Goal: Transaction & Acquisition: Purchase product/service

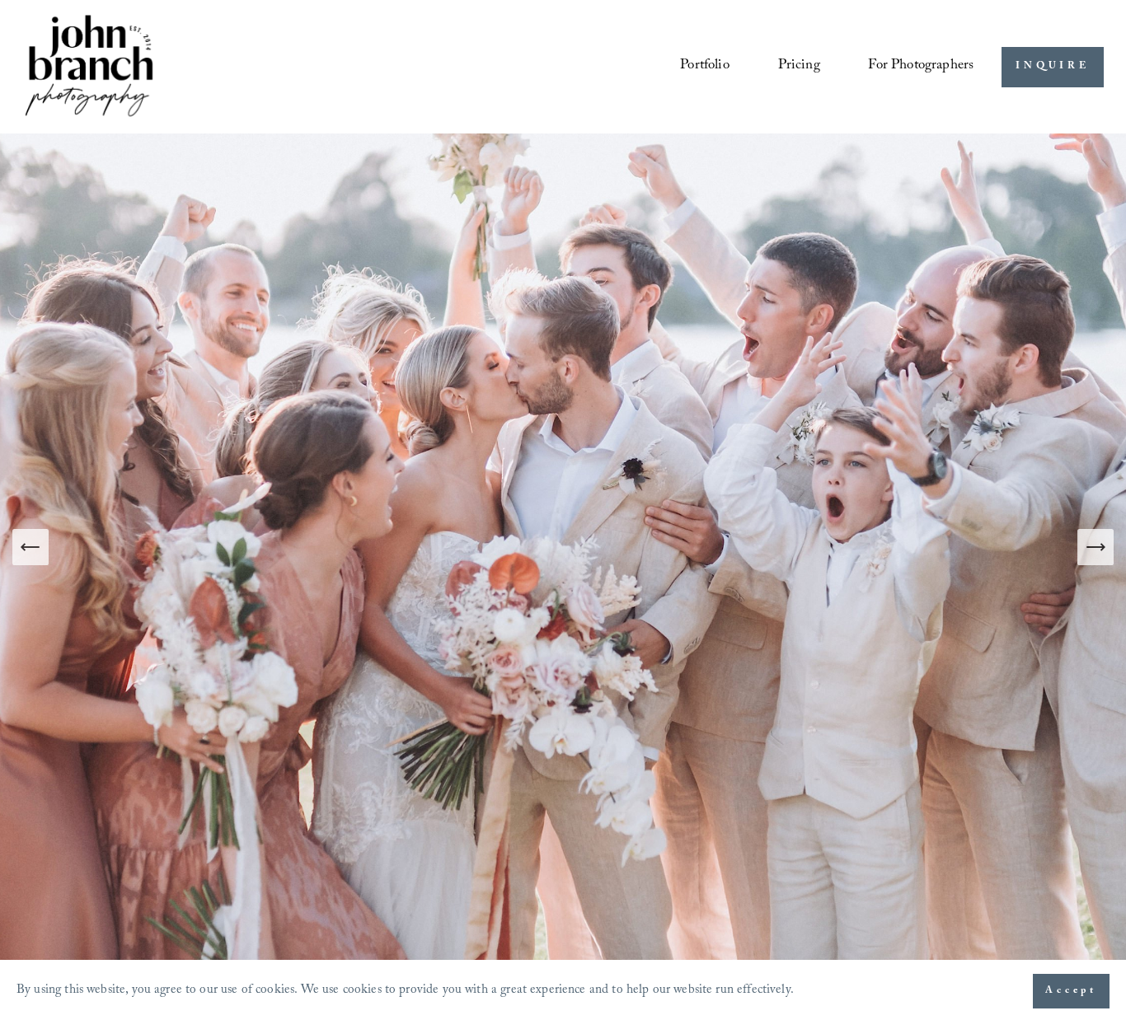
click at [88, 63] on img at bounding box center [89, 67] width 134 height 111
click at [0, 0] on span "Presets" at bounding box center [0, 0] width 0 height 0
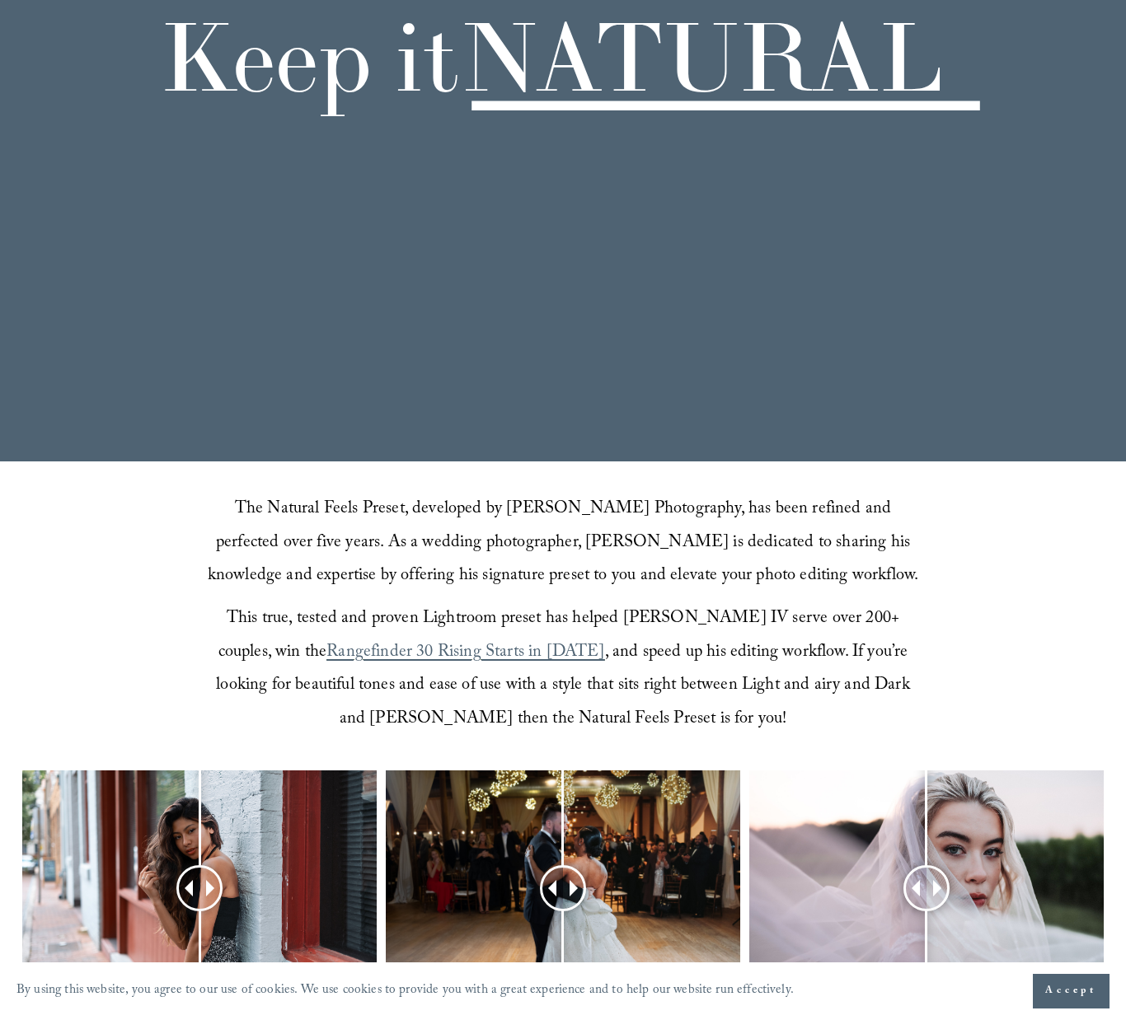
scroll to position [493, 0]
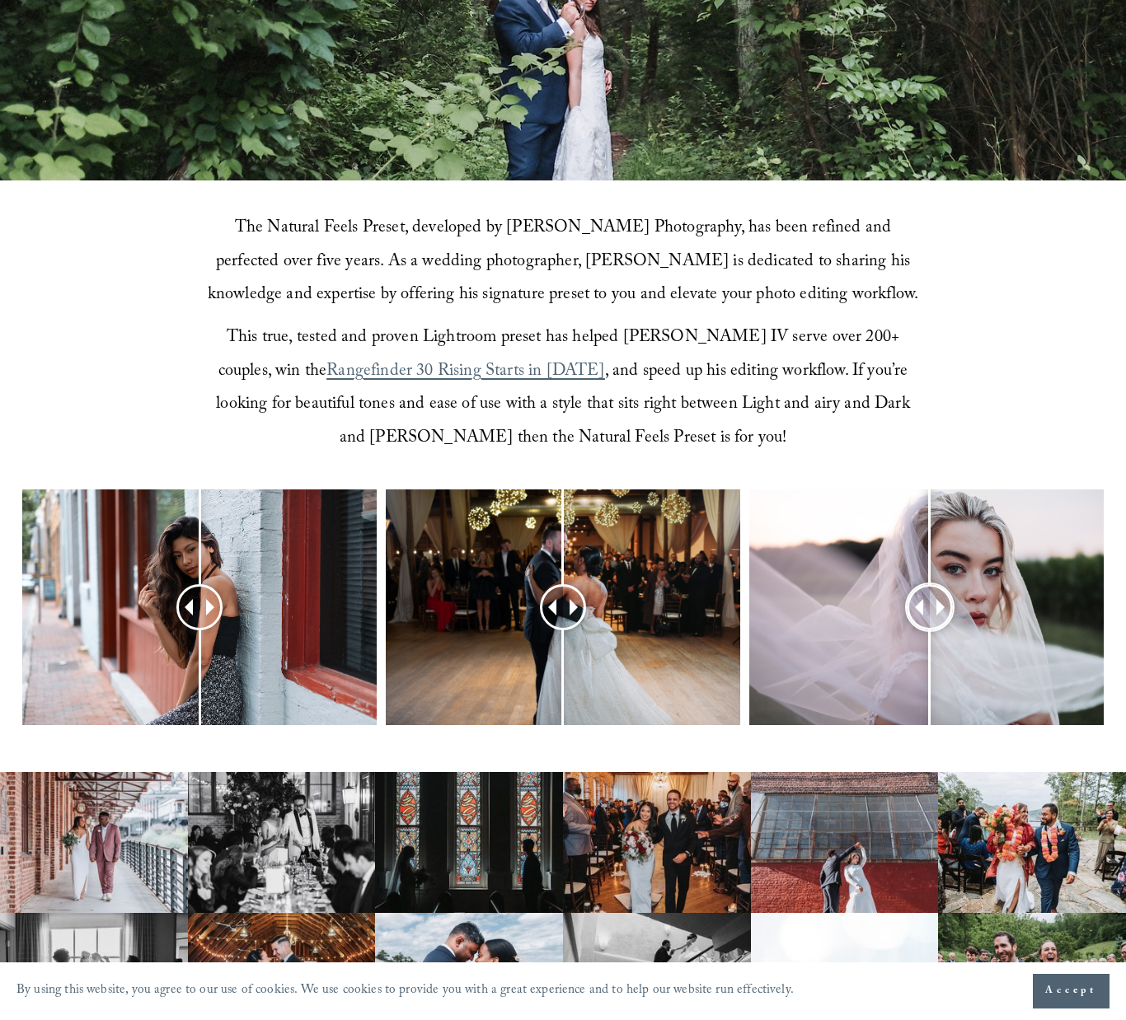
drag, startPoint x: 926, startPoint y: 610, endPoint x: 930, endPoint y: 595, distance: 15.4
click at [930, 595] on div at bounding box center [929, 607] width 43 height 43
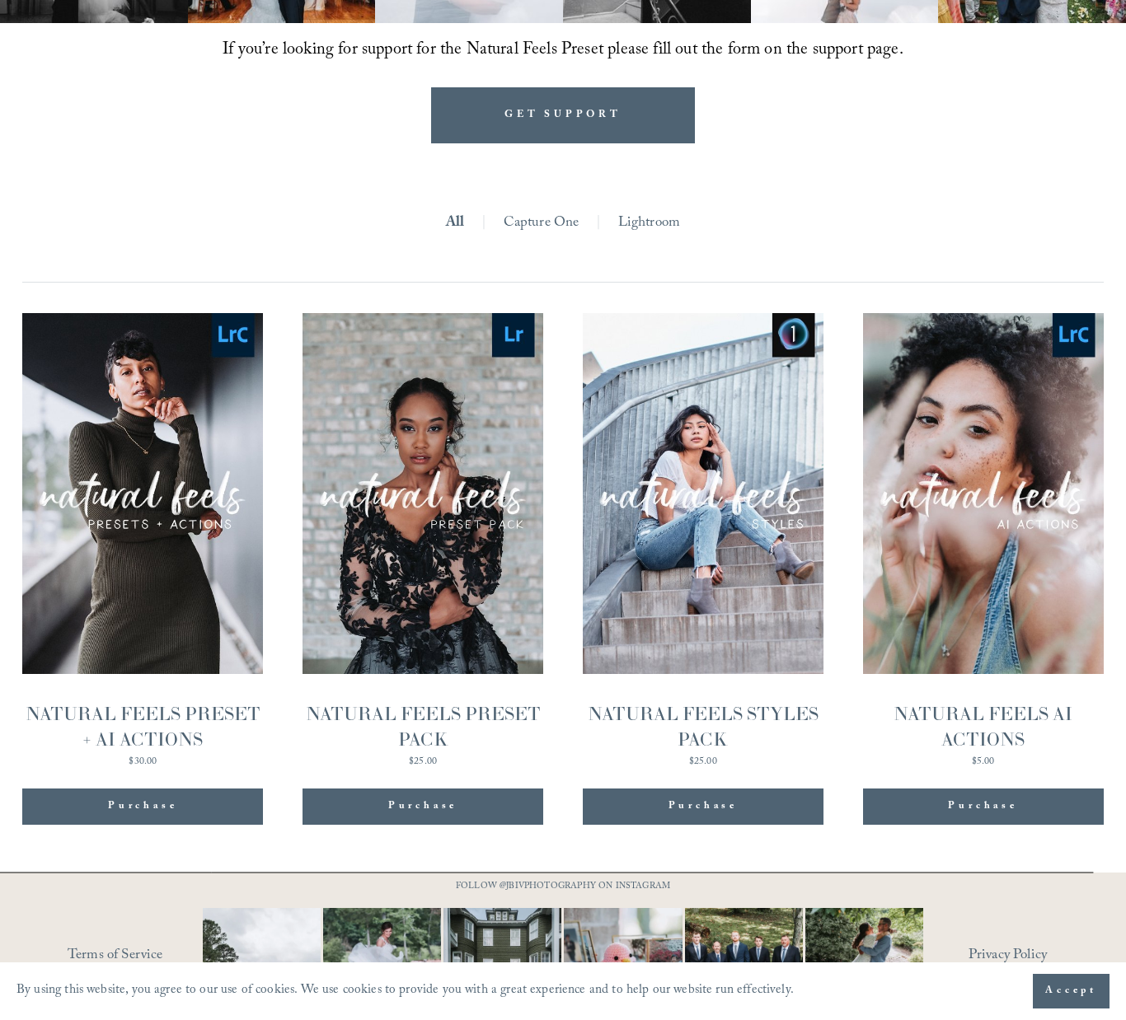
scroll to position [1530, 0]
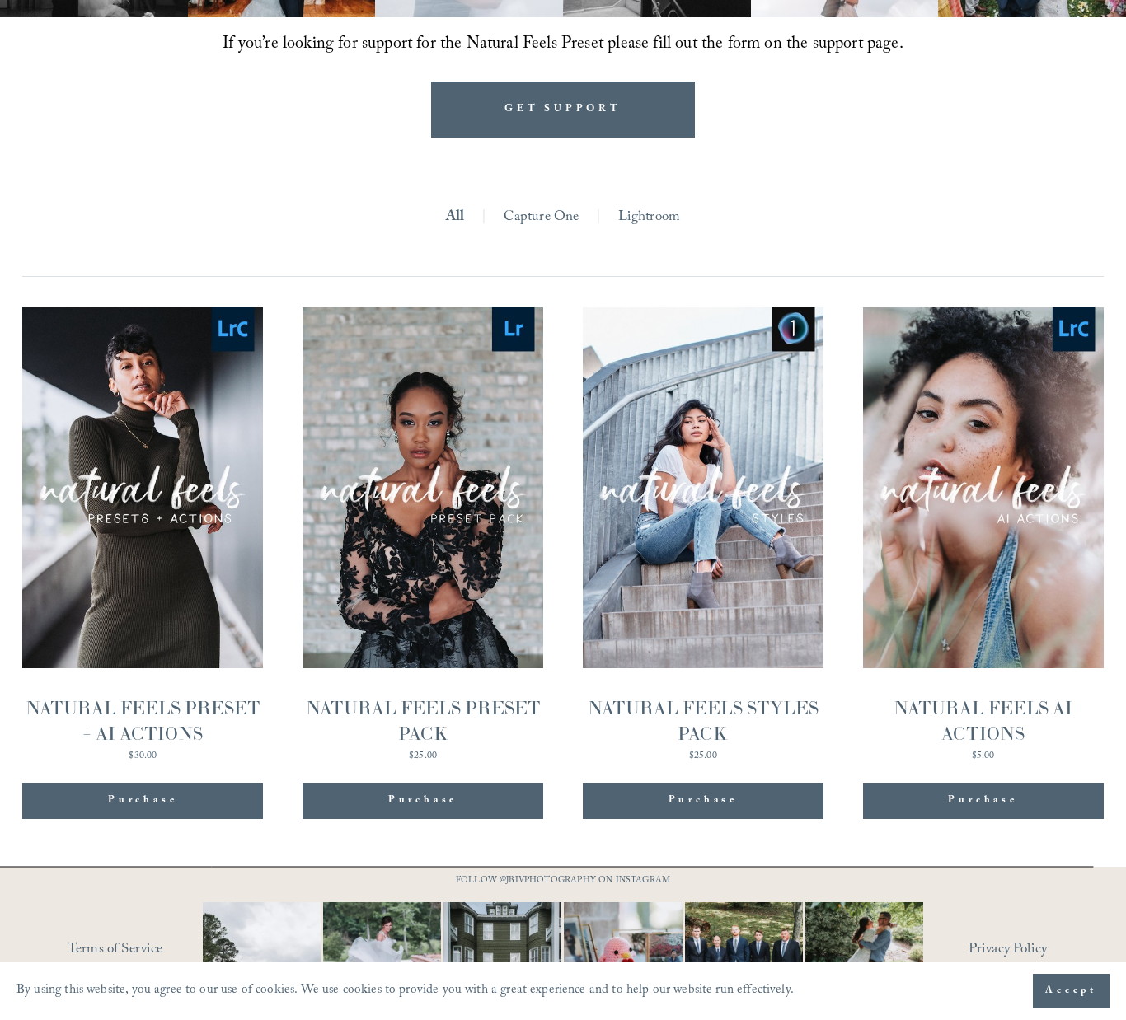
click at [654, 214] on link "Lightroom" at bounding box center [649, 218] width 63 height 28
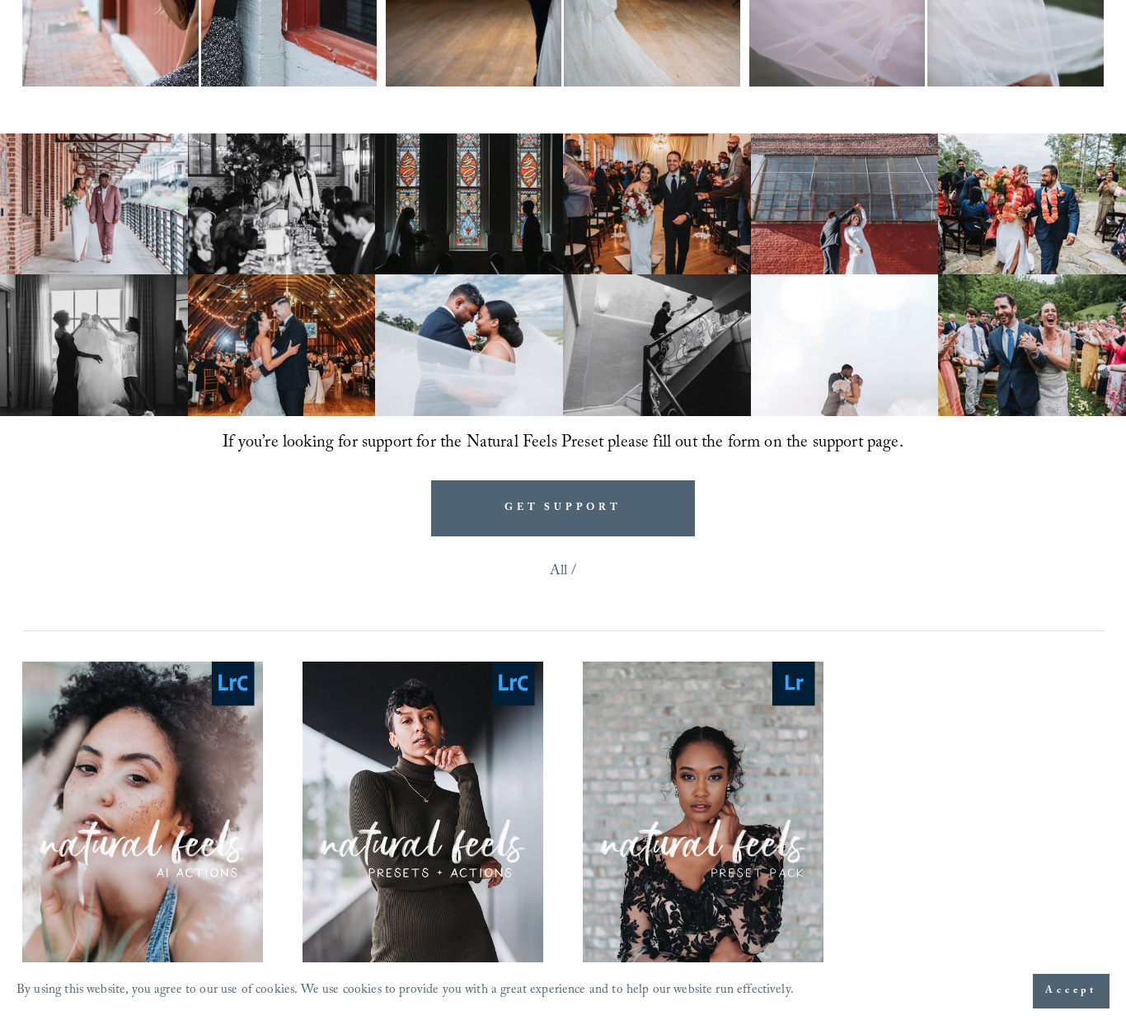
scroll to position [1547, 0]
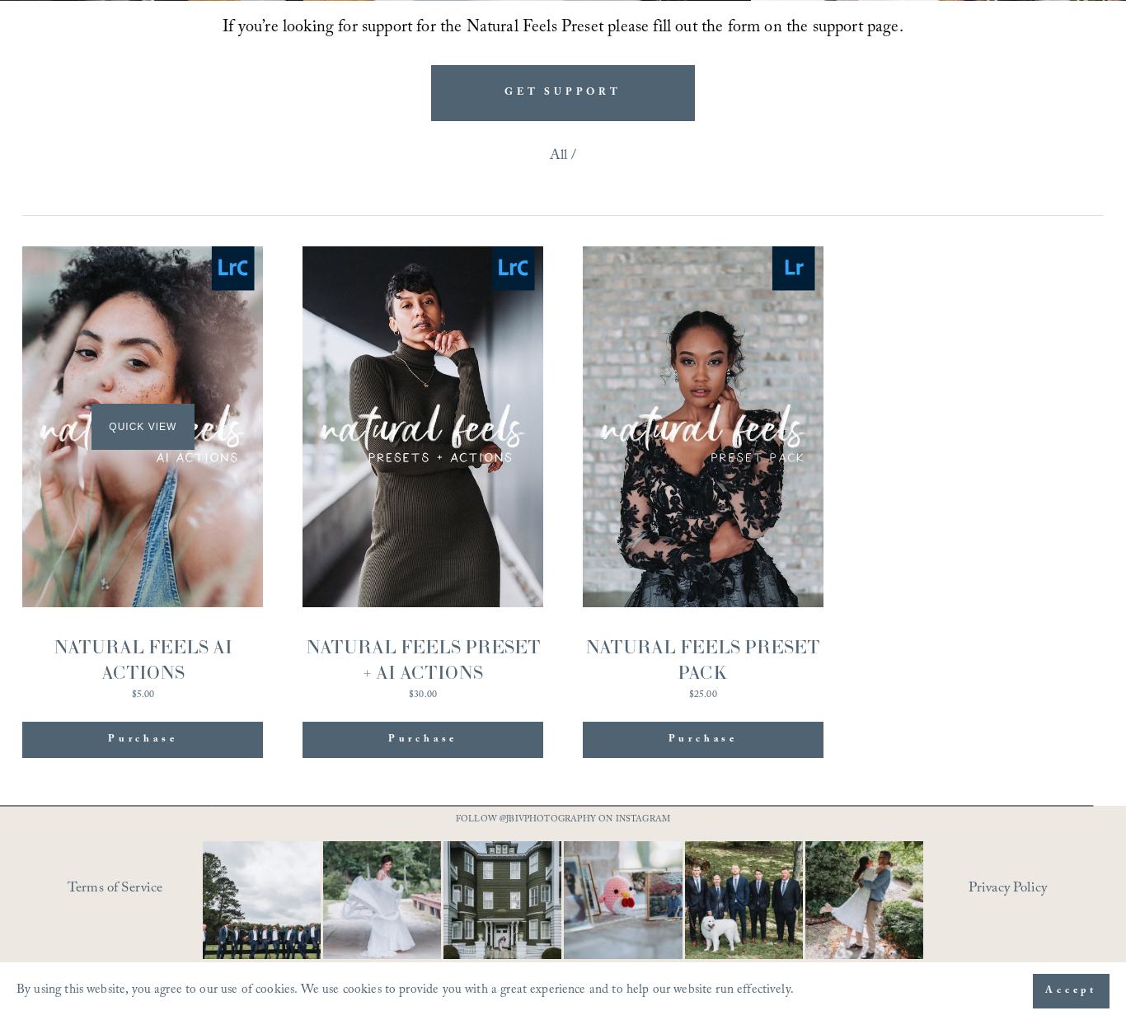
click at [141, 520] on div "Quick View" at bounding box center [142, 426] width 241 height 361
click at [693, 443] on span "Quick View" at bounding box center [702, 426] width 103 height 45
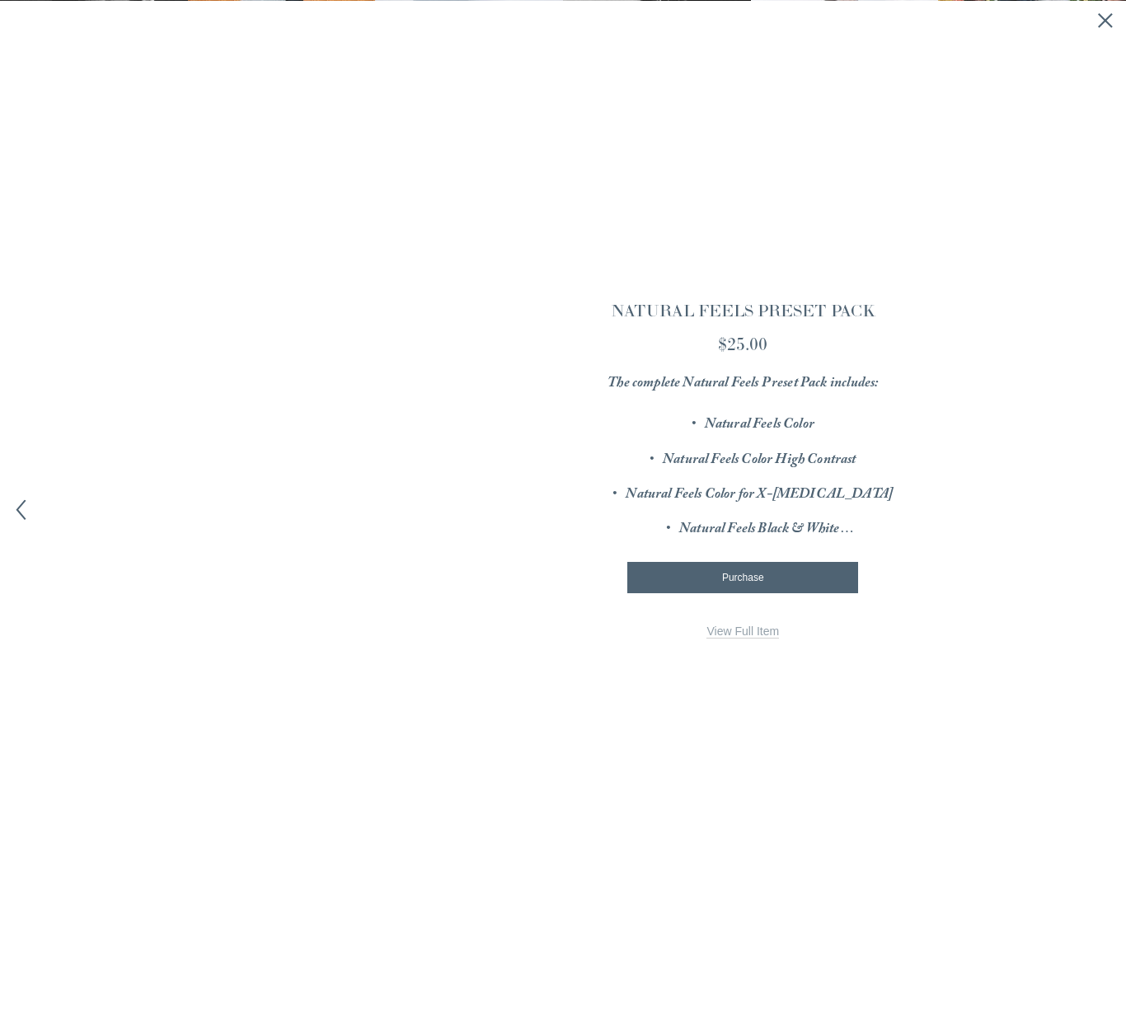
click at [746, 632] on link "View Full Item" at bounding box center [742, 632] width 73 height 14
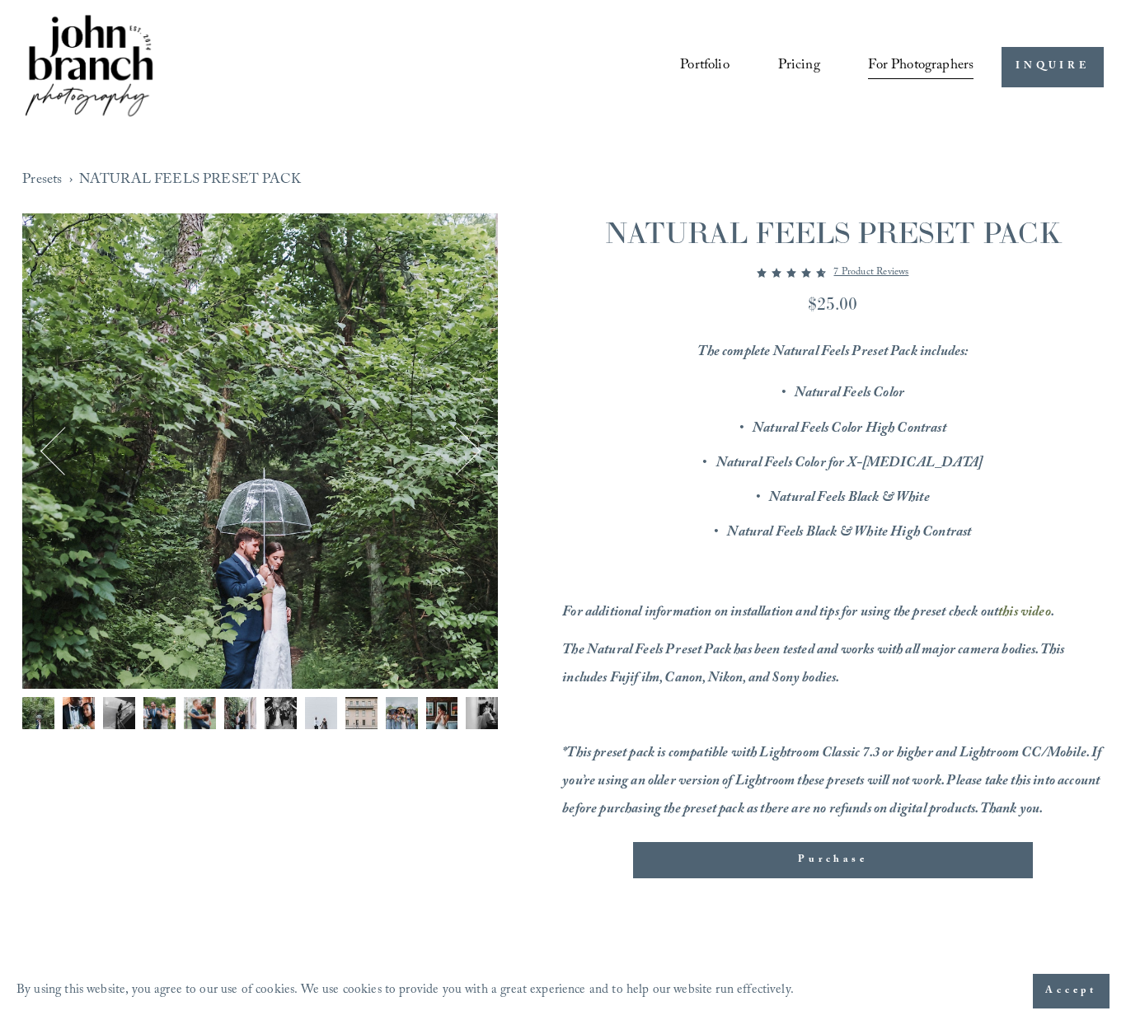
scroll to position [3, 0]
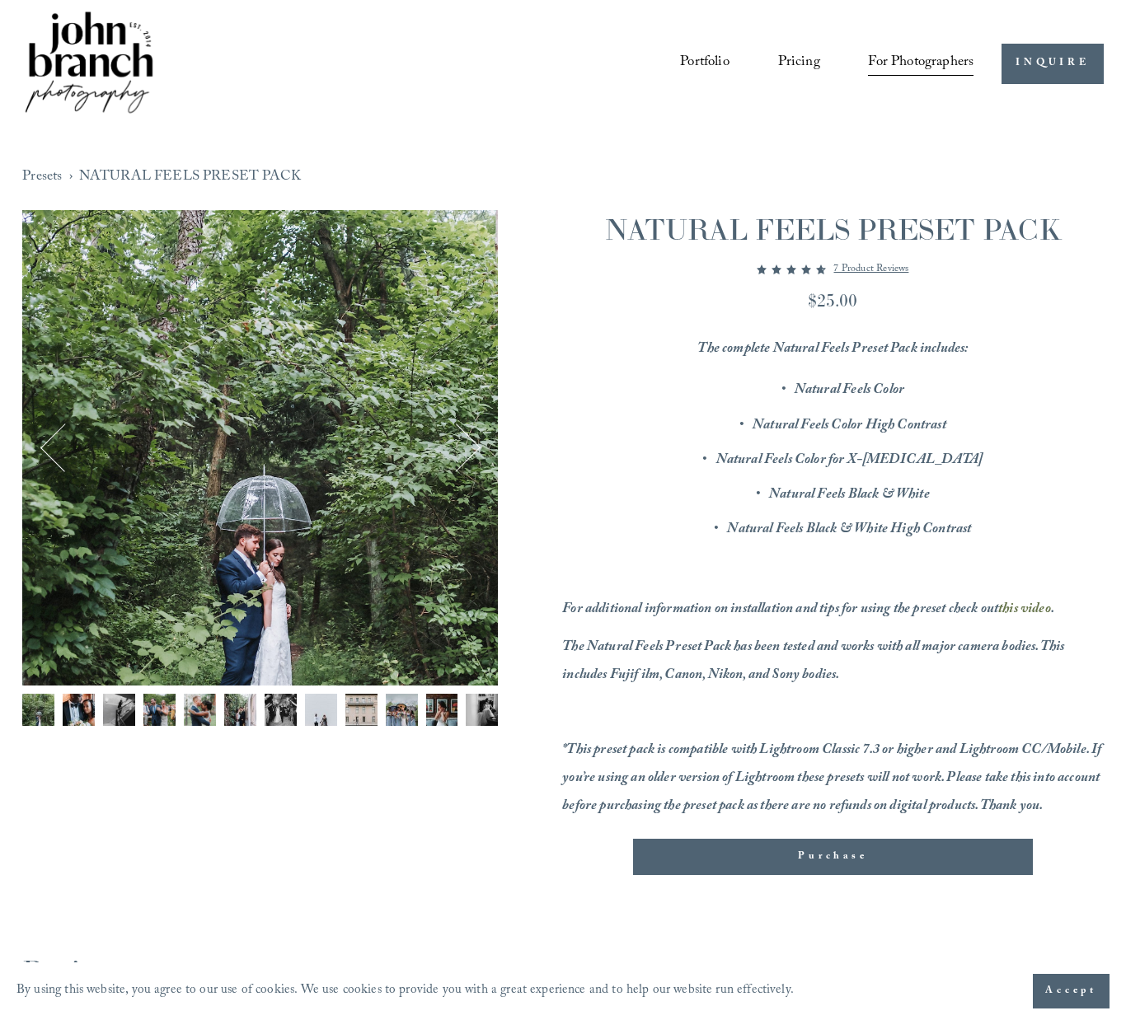
click at [367, 713] on img "Image 9 of 12" at bounding box center [361, 710] width 32 height 32
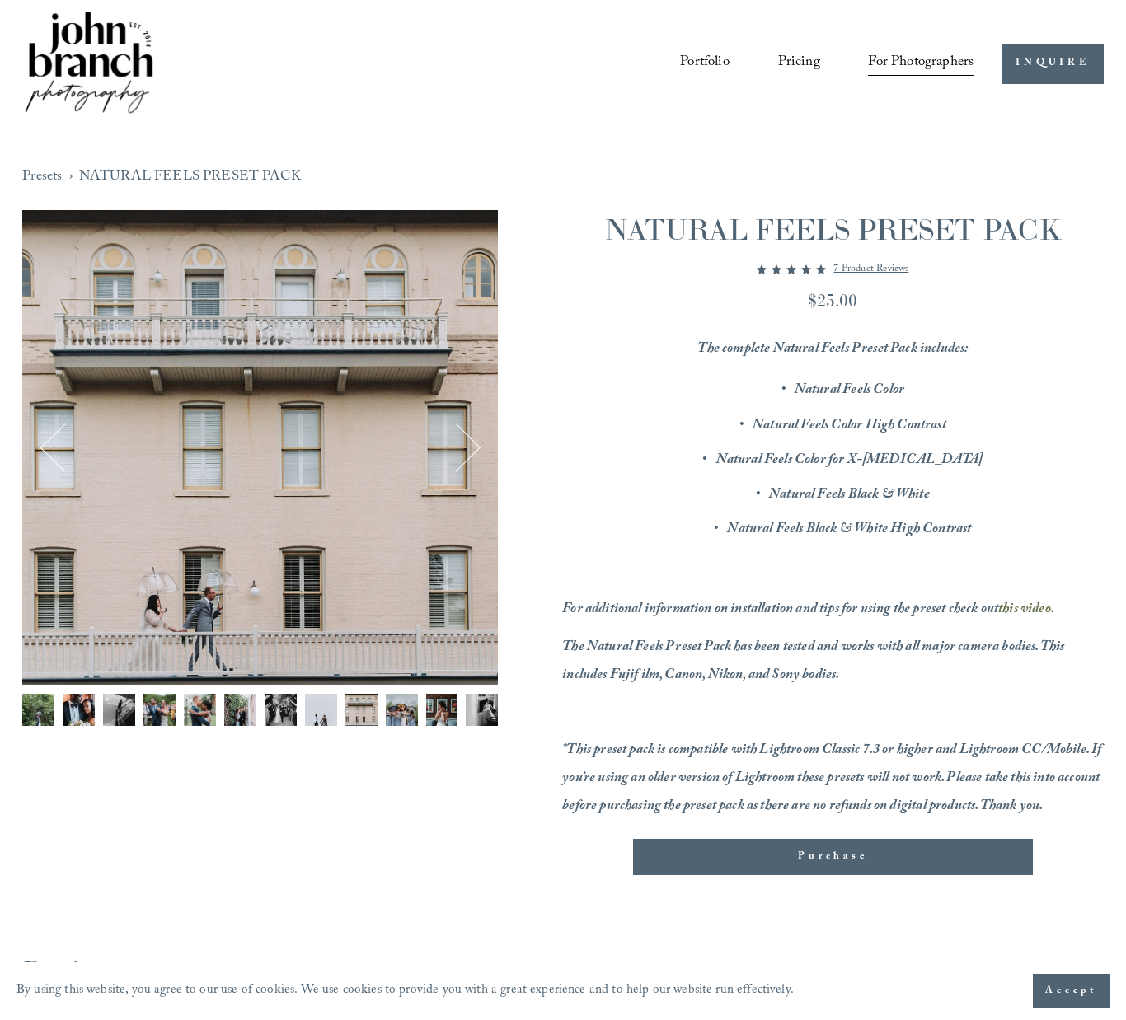
click at [237, 712] on img "Image 6 of 12" at bounding box center [240, 710] width 32 height 32
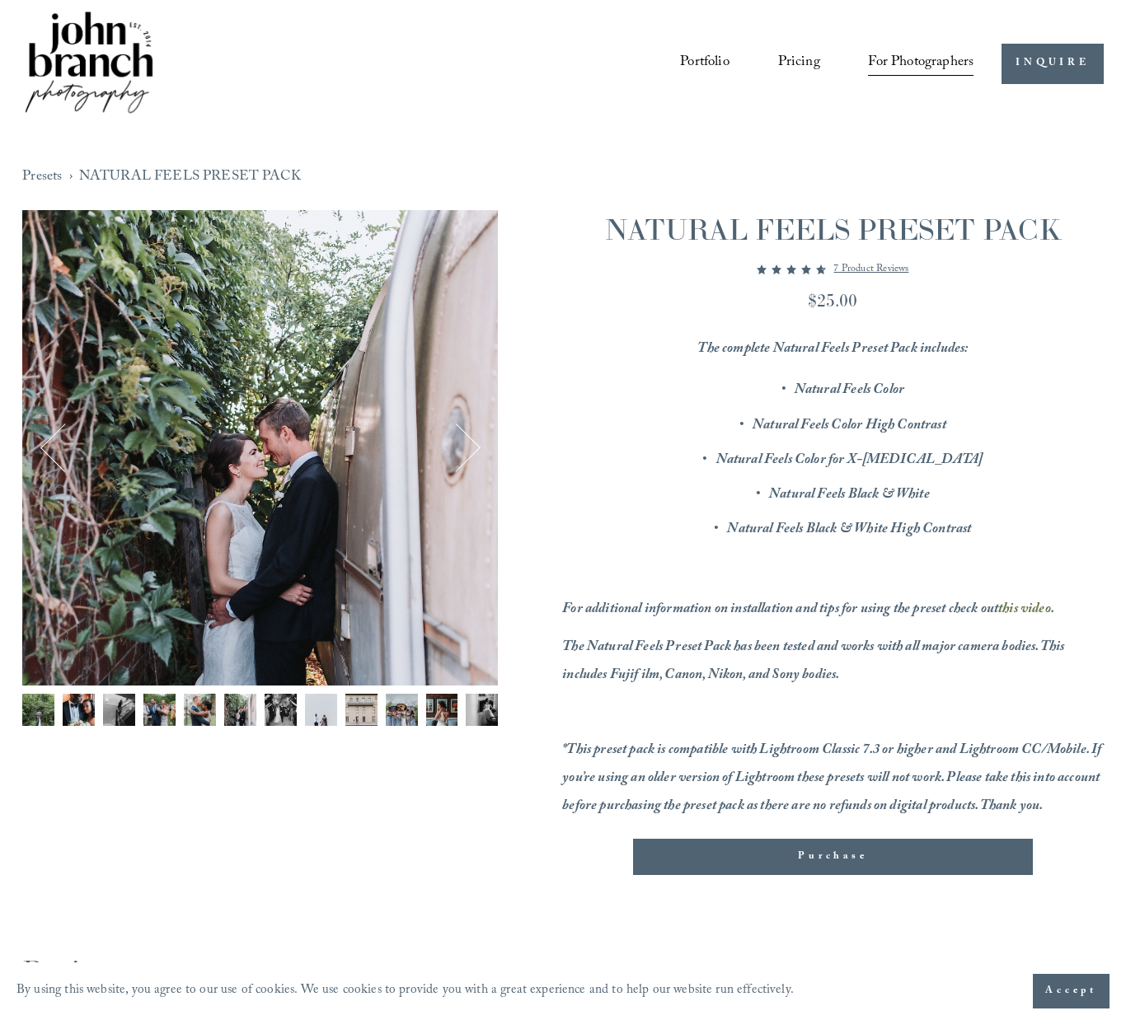
click at [197, 713] on img "Image 5 of 12" at bounding box center [200, 710] width 32 height 32
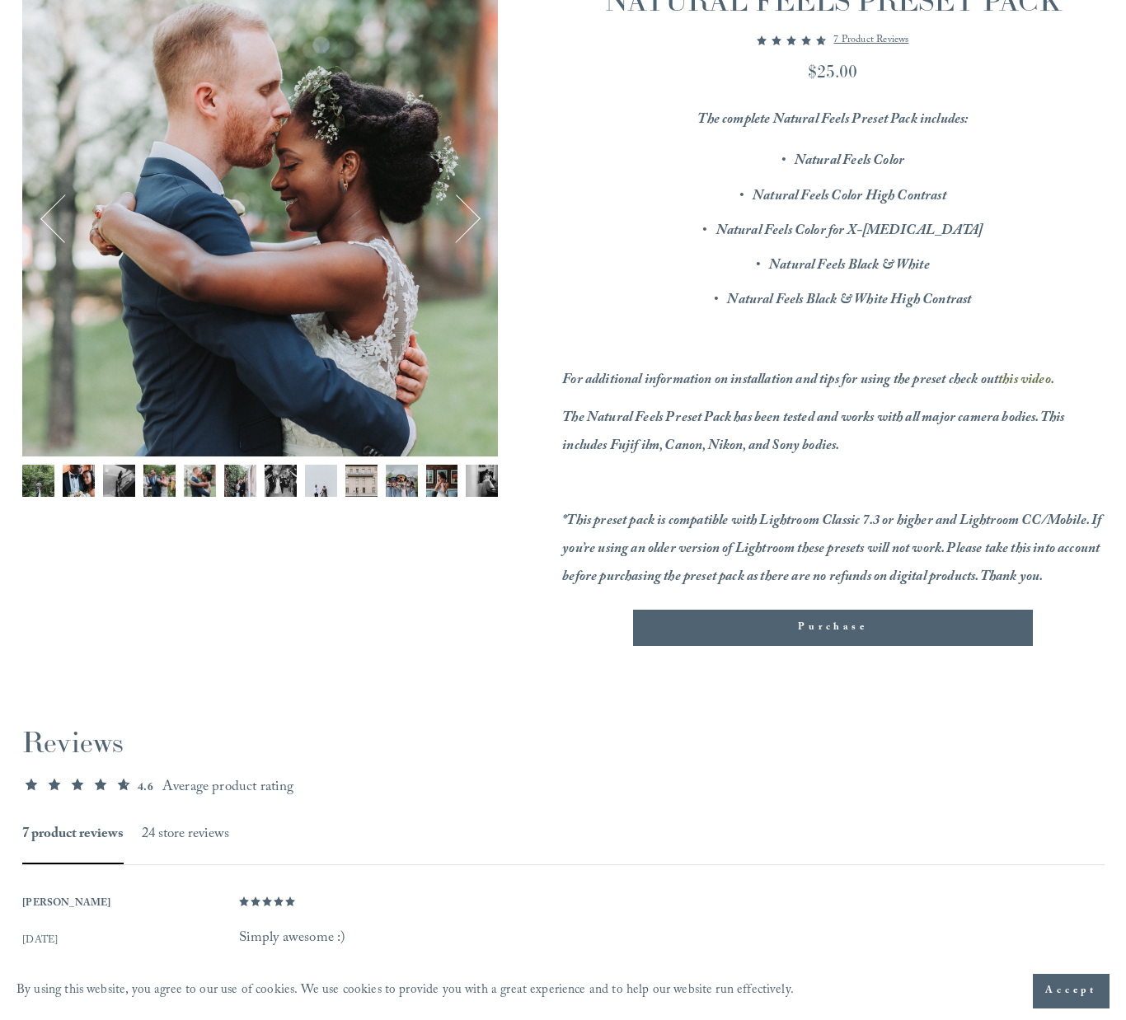
scroll to position [0, 0]
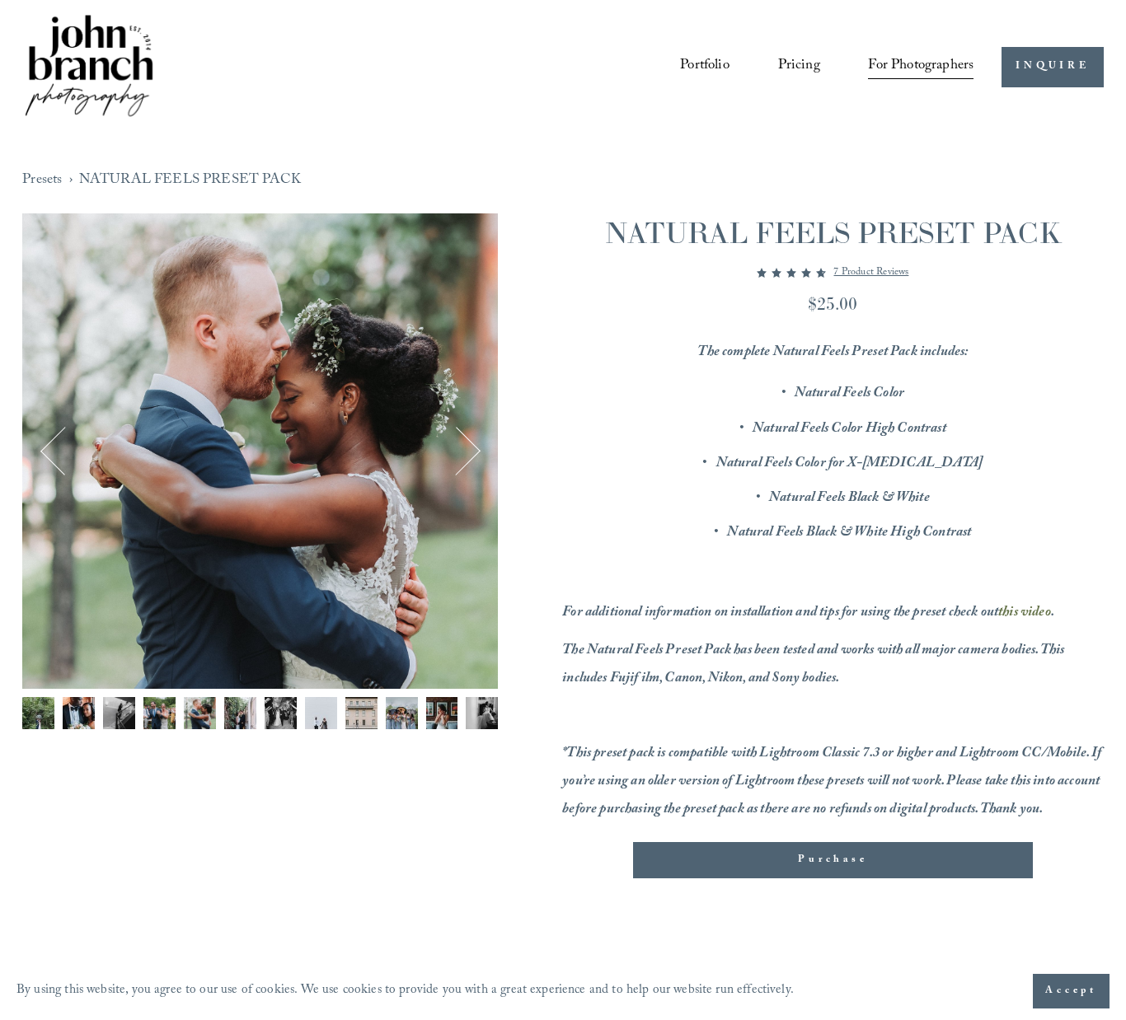
click at [471, 438] on button "Next" at bounding box center [456, 451] width 50 height 50
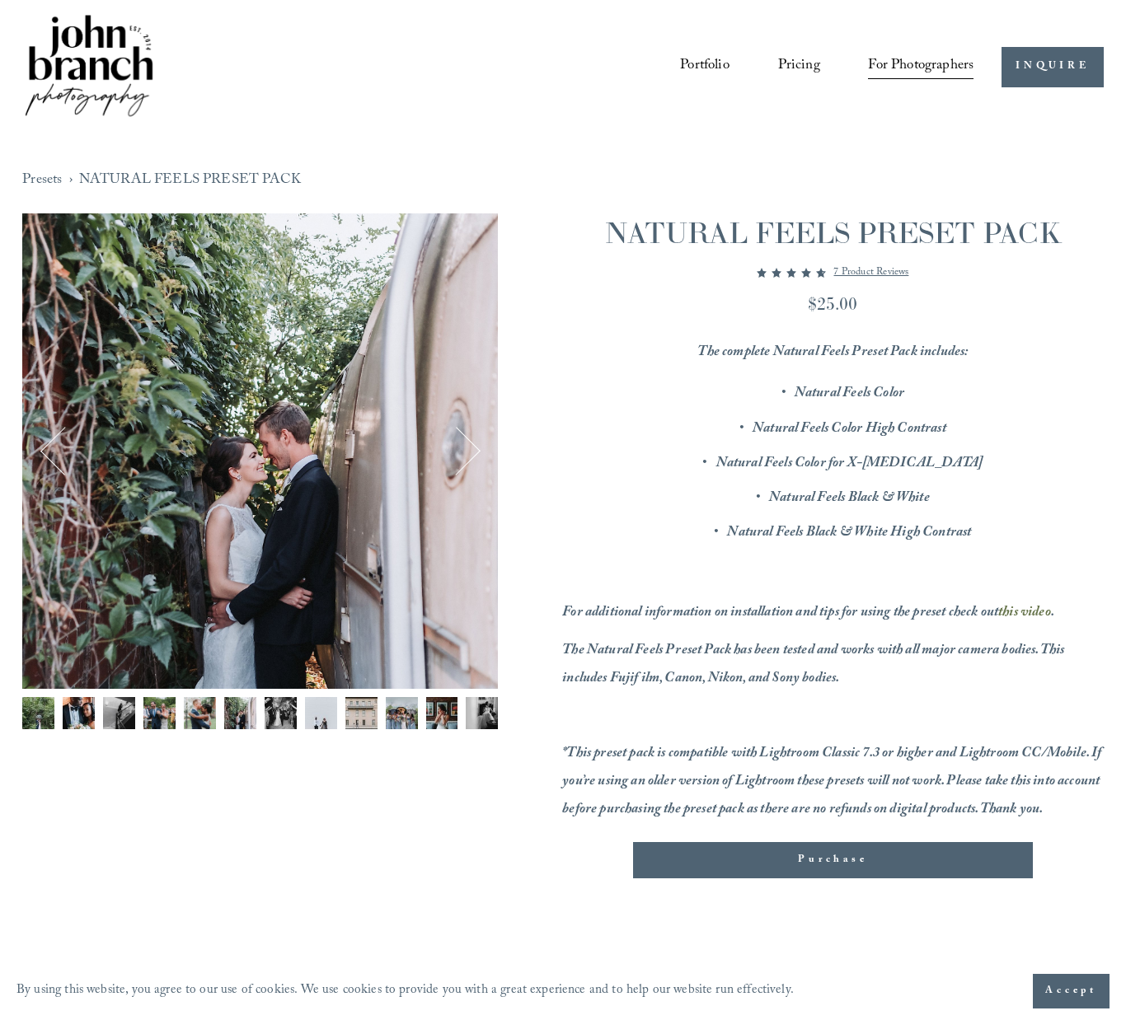
click at [471, 438] on button "Next" at bounding box center [456, 451] width 50 height 50
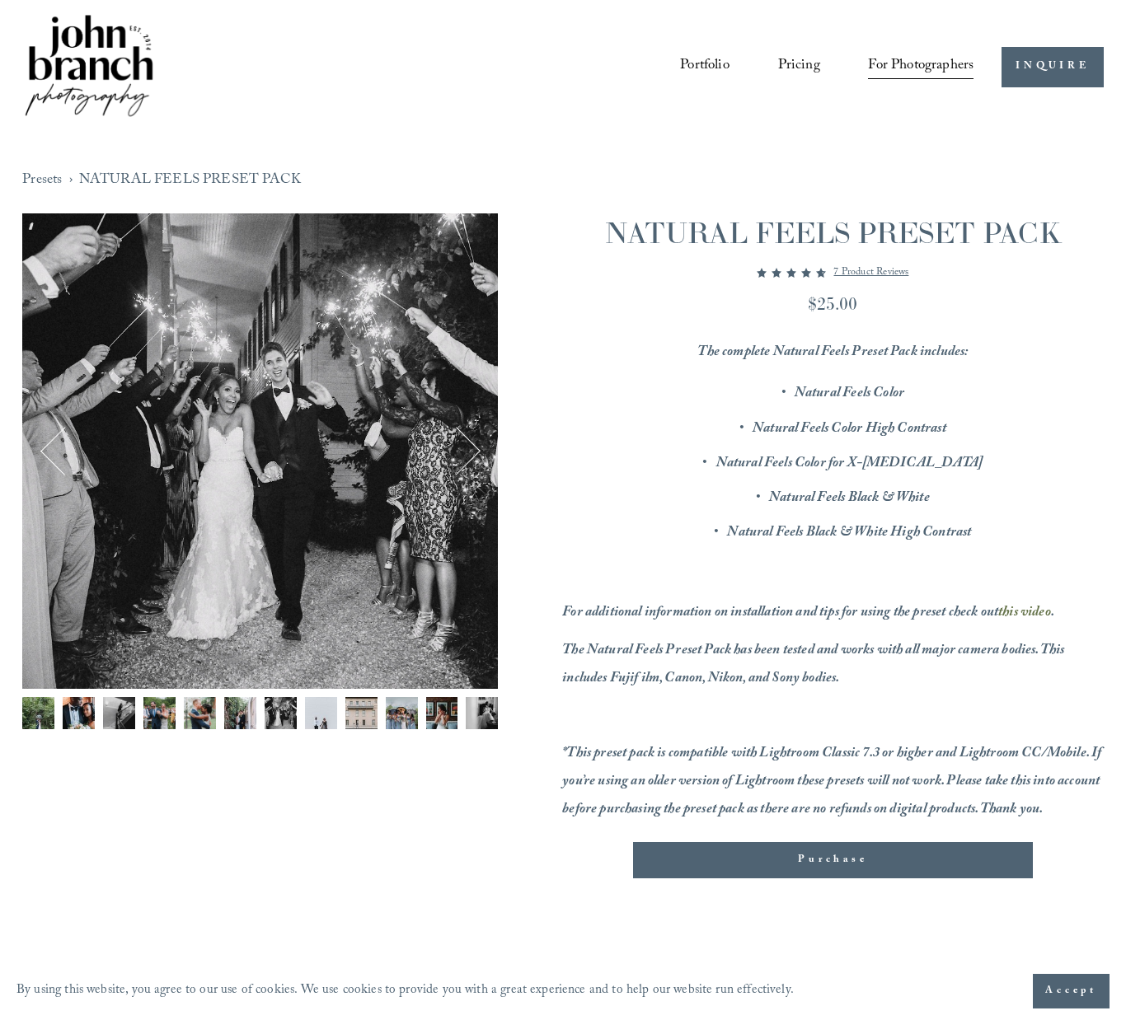
click at [471, 438] on button "Next" at bounding box center [456, 451] width 50 height 50
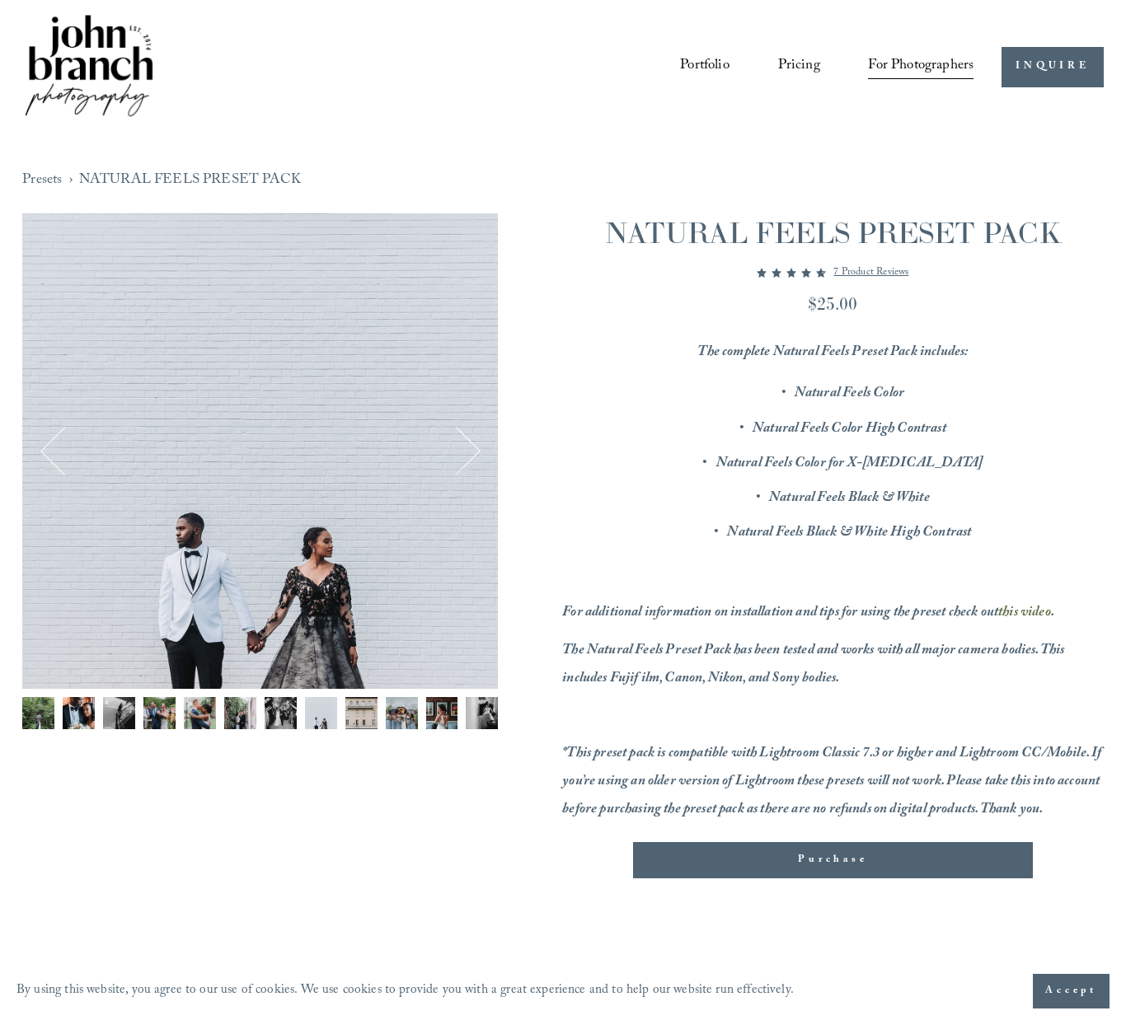
click at [471, 438] on button "Next" at bounding box center [456, 451] width 50 height 50
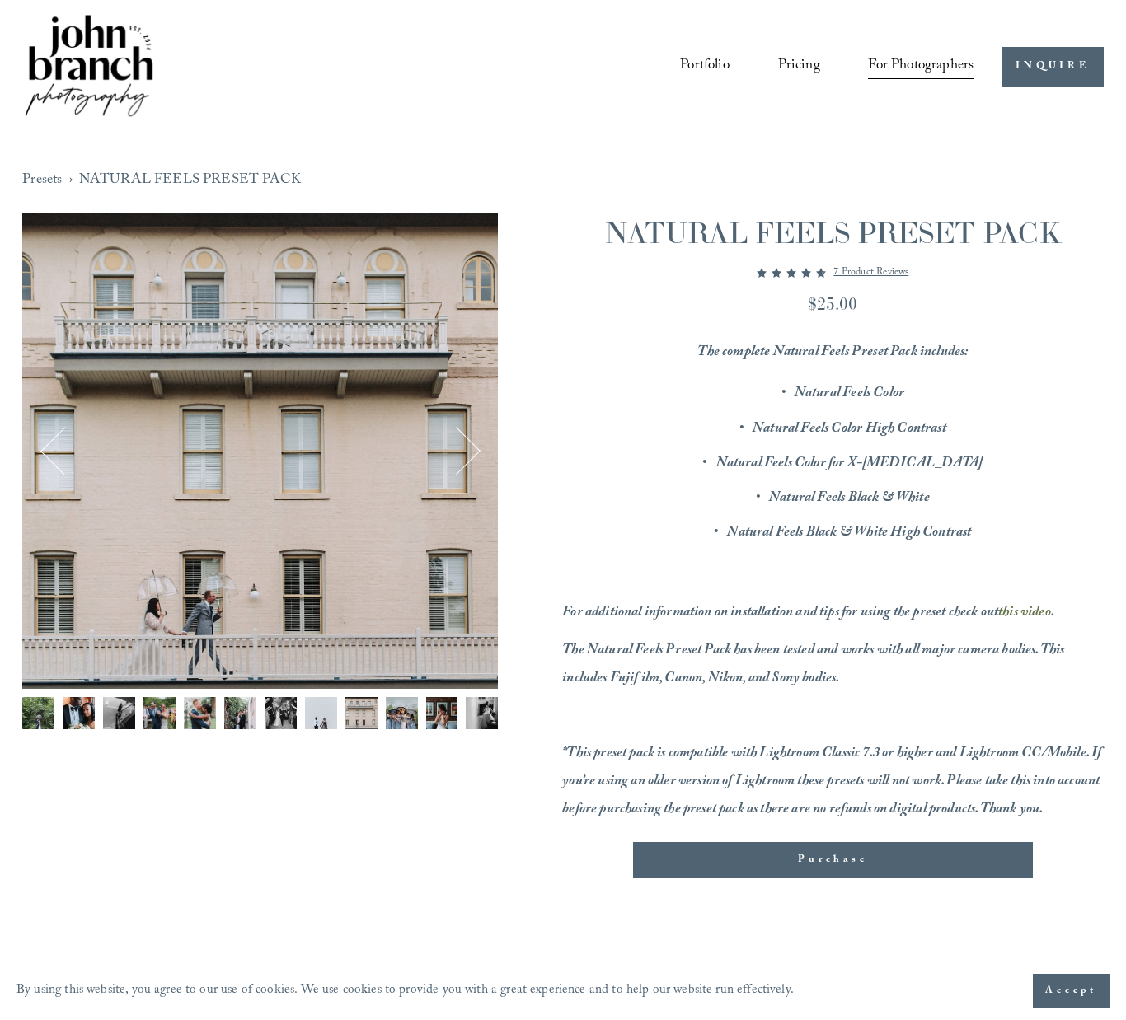
click at [471, 438] on button "Next" at bounding box center [456, 451] width 50 height 50
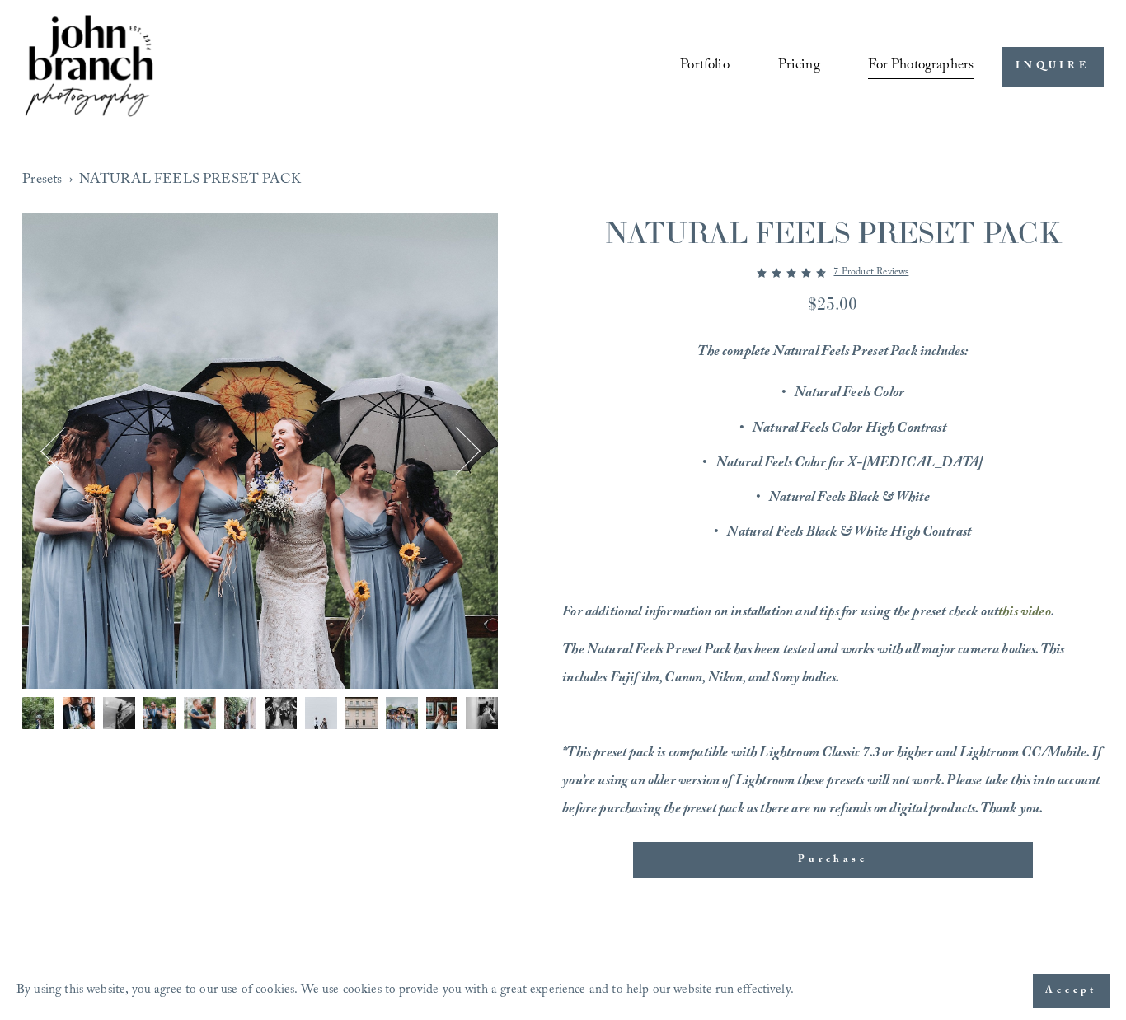
click at [471, 438] on button "Next" at bounding box center [456, 451] width 50 height 50
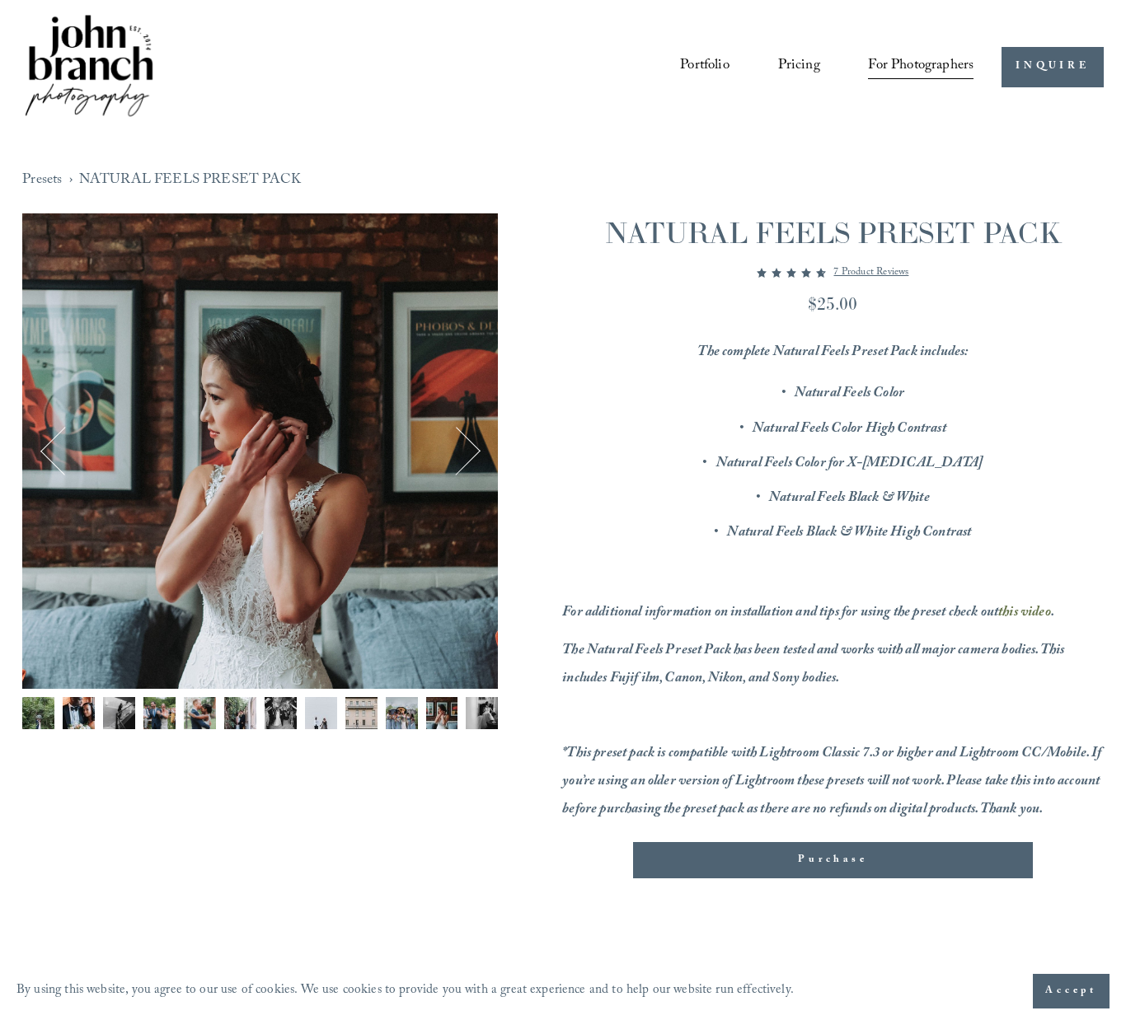
click at [471, 438] on button "Next" at bounding box center [456, 451] width 50 height 50
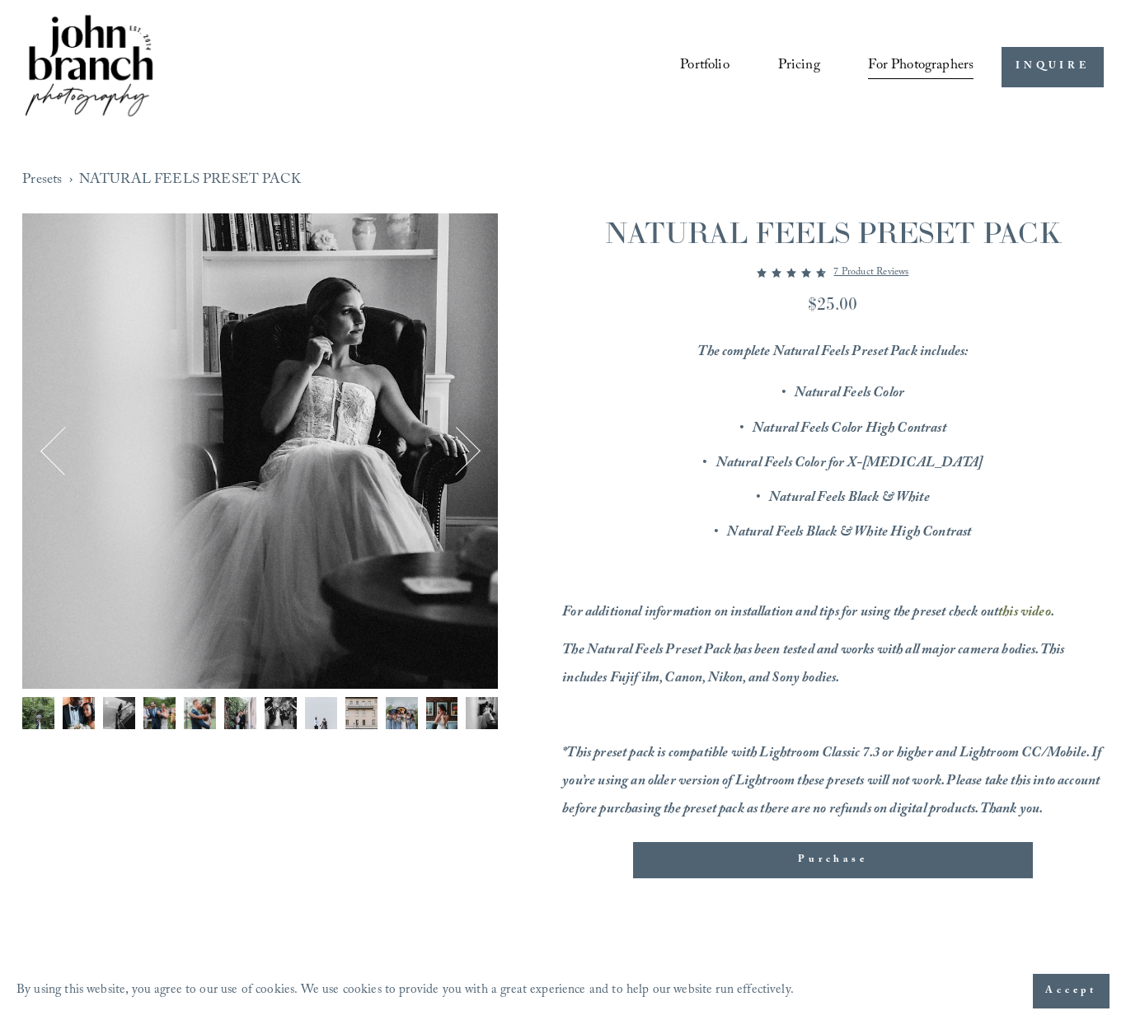
click at [471, 438] on button "Next" at bounding box center [456, 451] width 50 height 50
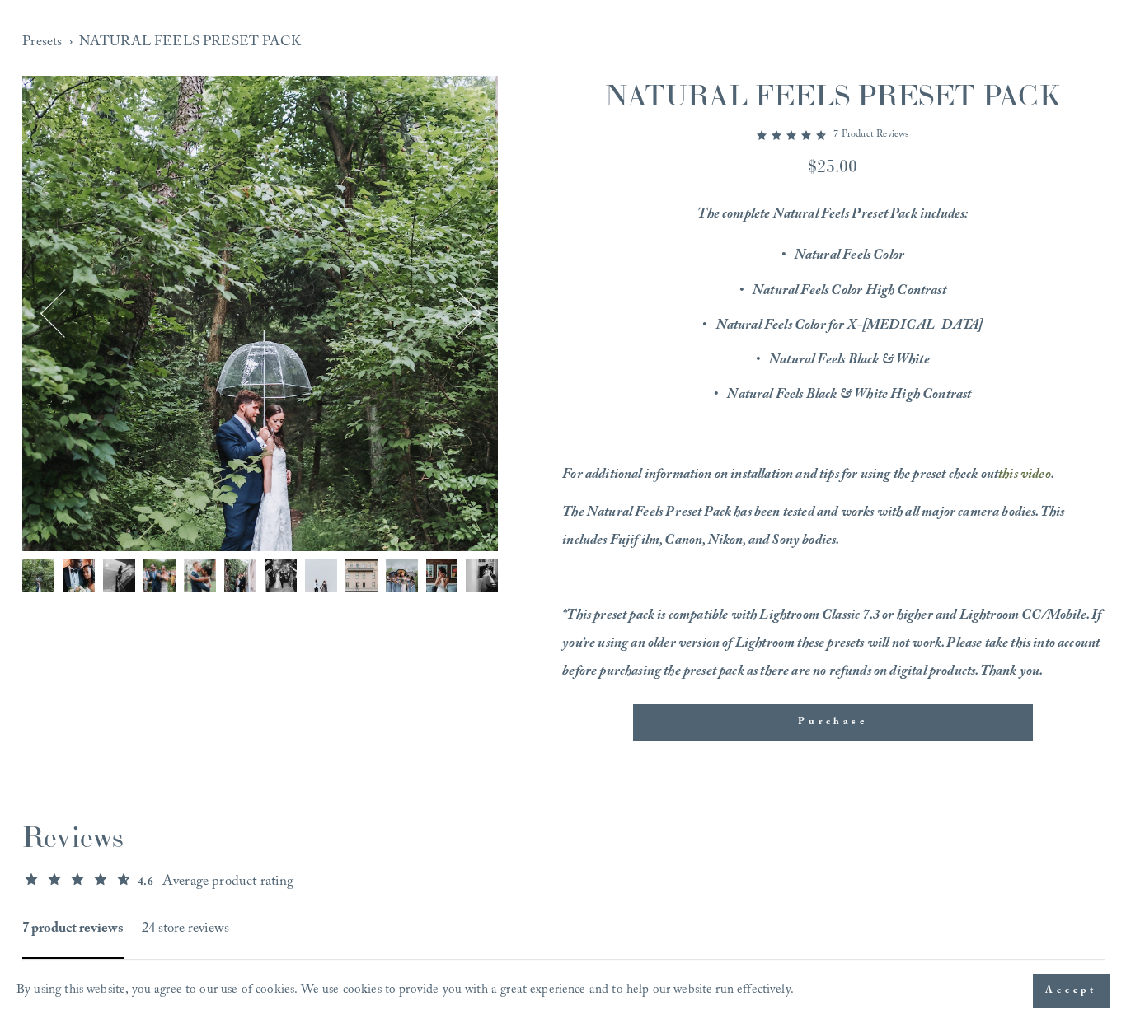
scroll to position [137, 0]
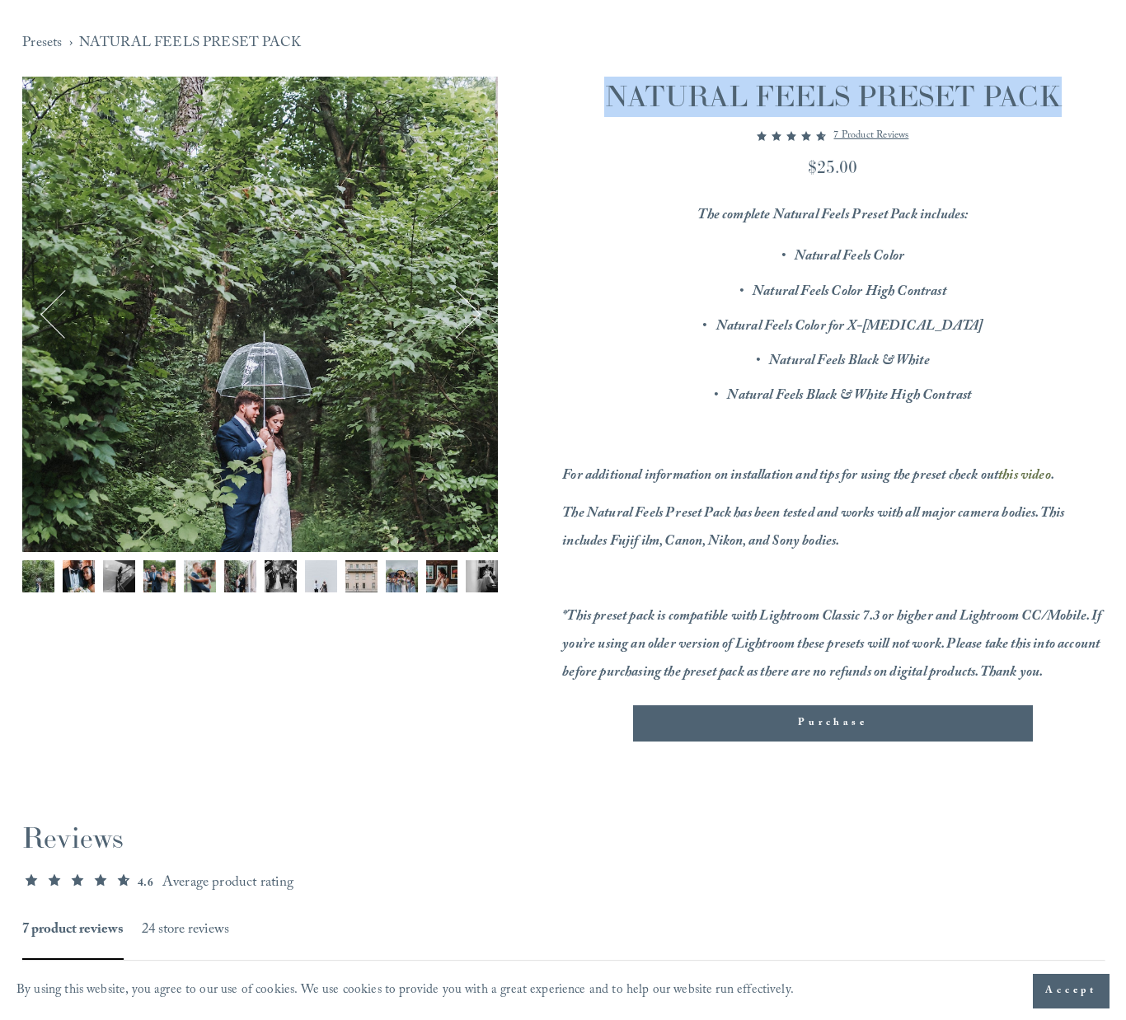
drag, startPoint x: 608, startPoint y: 100, endPoint x: 1061, endPoint y: 101, distance: 452.5
click at [1061, 101] on h1 "NATURAL FEELS PRESET PACK" at bounding box center [832, 97] width 541 height 40
copy h1 "NATURAL FEELS PRESET PACK"
